Goal: Use online tool/utility: Utilize a website feature to perform a specific function

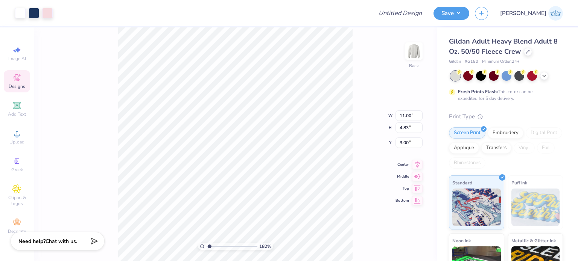
type input "1.10522621487156"
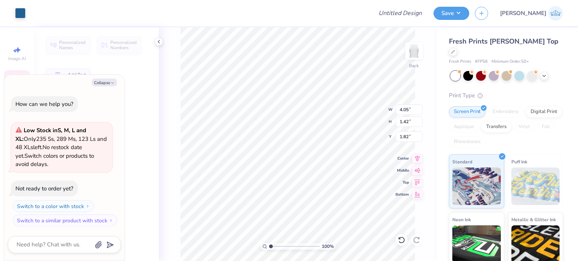
type textarea "x"
type input "1.42"
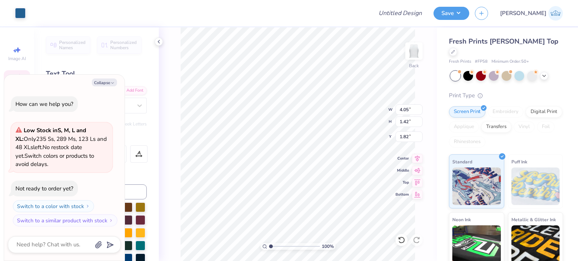
type textarea "x"
